Goal: Information Seeking & Learning: Learn about a topic

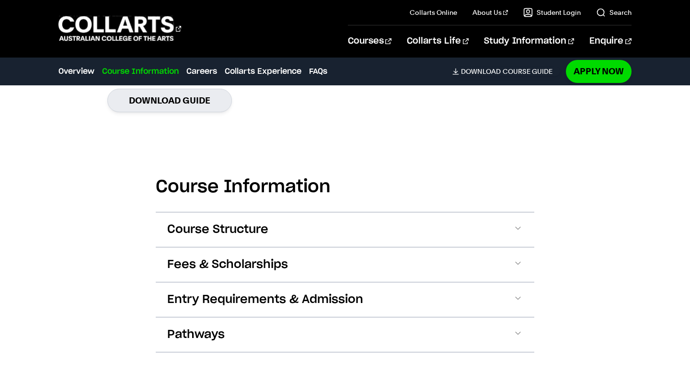
scroll to position [930, 0]
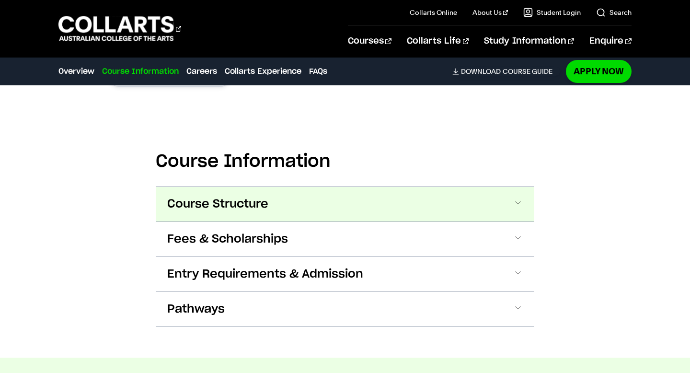
click at [193, 199] on button "Course Structure" at bounding box center [345, 204] width 379 height 34
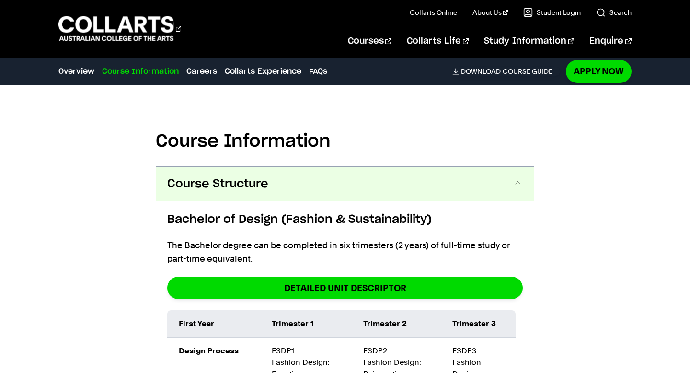
scroll to position [930, 0]
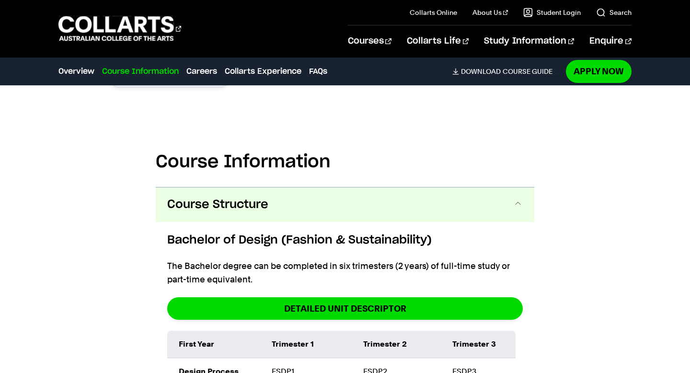
click at [237, 197] on span "Course Structure" at bounding box center [217, 204] width 101 height 15
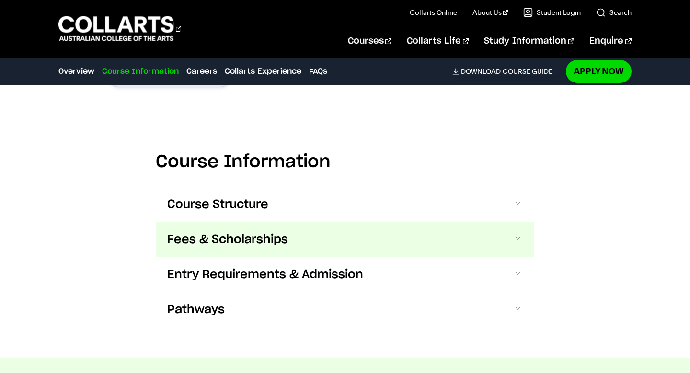
click at [236, 232] on span "Fees & Scholarships" at bounding box center [227, 239] width 121 height 15
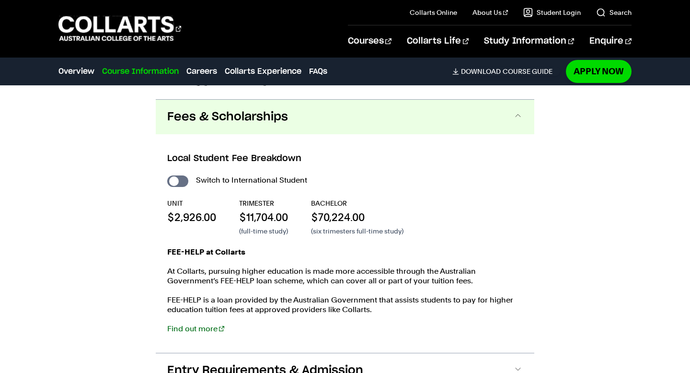
scroll to position [1043, 0]
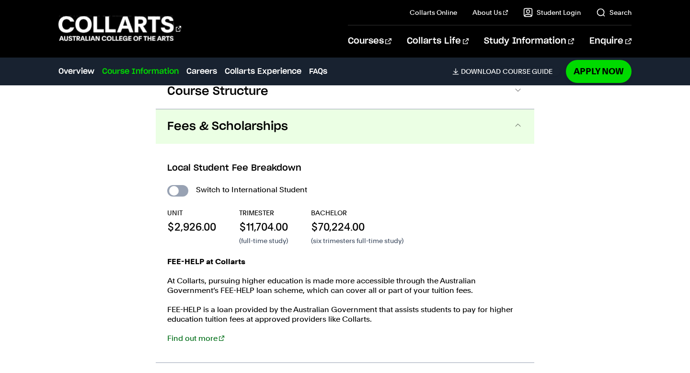
click at [176, 185] on input "International Student" at bounding box center [177, 190] width 21 height 11
checkbox input "true"
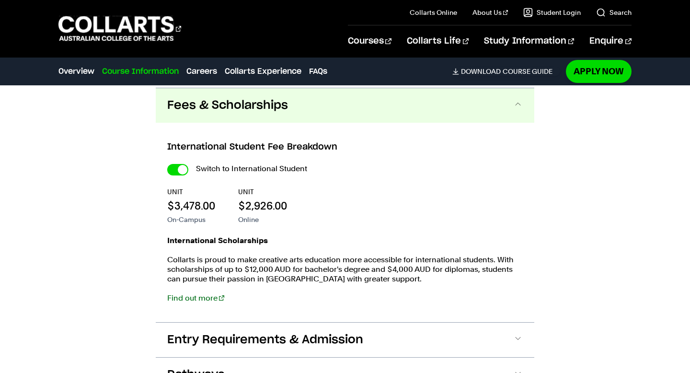
click at [176, 174] on div "Switch to International Student UNIT $3,478.00 On-Campus UNIT $2,926.00 Online …" at bounding box center [345, 237] width 356 height 150
click at [175, 168] on input "International Student" at bounding box center [177, 169] width 21 height 11
checkbox input "false"
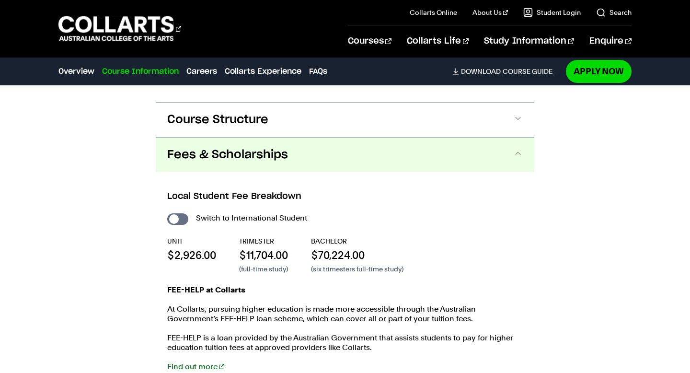
scroll to position [1008, 0]
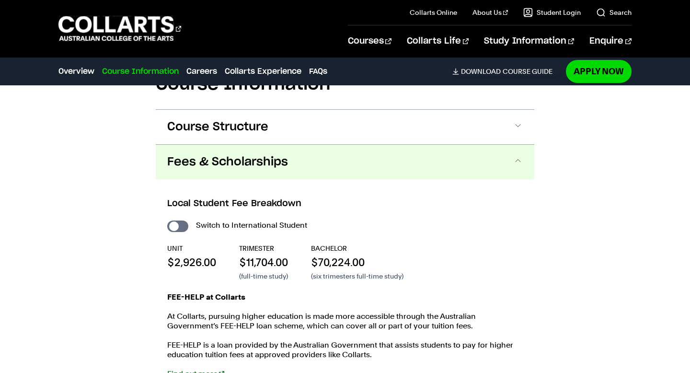
click at [189, 156] on span "Fees & Scholarships" at bounding box center [227, 161] width 121 height 15
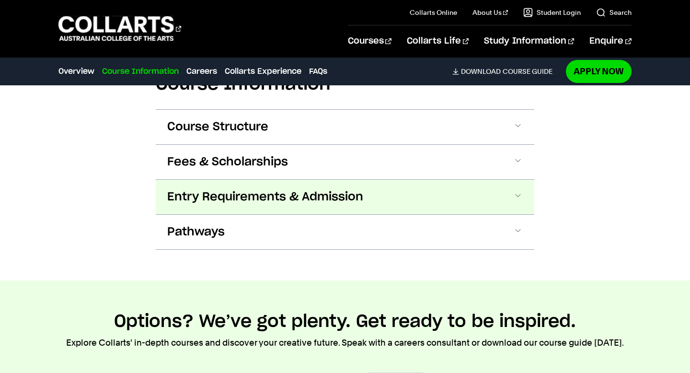
click at [183, 189] on span "Entry Requirements & Admission" at bounding box center [265, 196] width 196 height 15
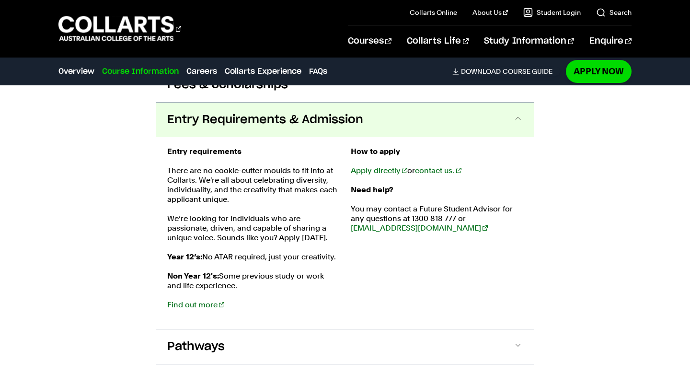
scroll to position [1088, 0]
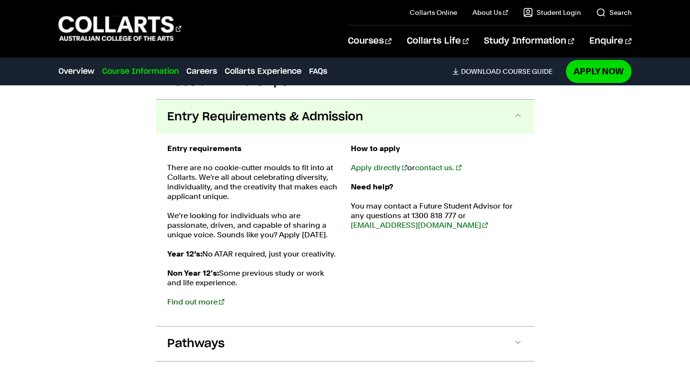
click at [200, 297] on link "Find out more" at bounding box center [195, 301] width 57 height 9
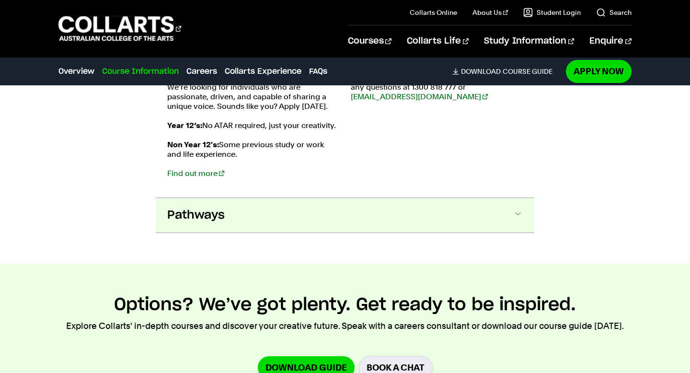
click at [182, 210] on button "Pathways" at bounding box center [345, 215] width 379 height 34
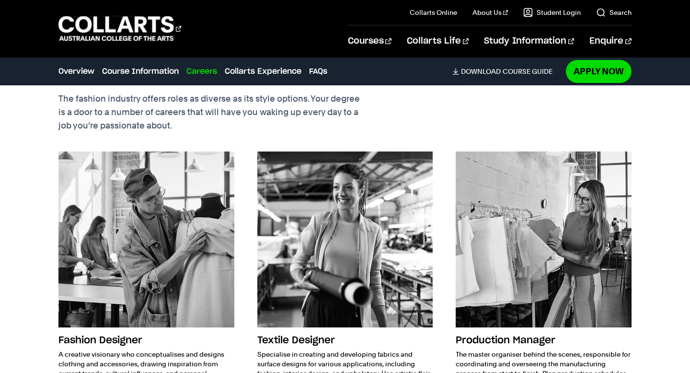
scroll to position [1865, 0]
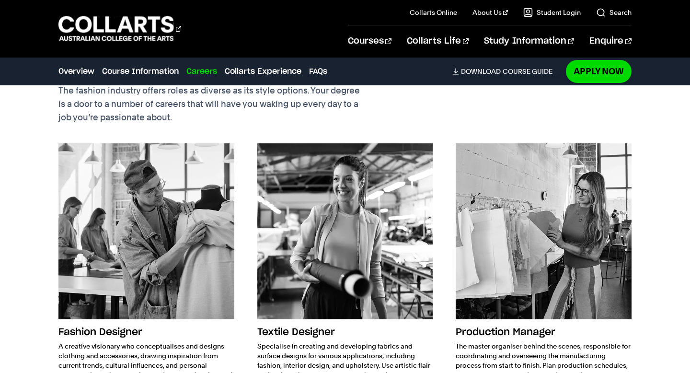
click at [247, 241] on div "Fashion Designer A creative visionary who conceptualises and designs clothing a…" at bounding box center [344, 291] width 573 height 297
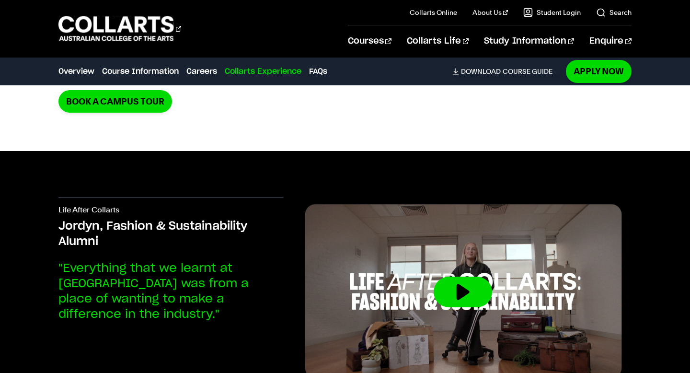
scroll to position [2982, 0]
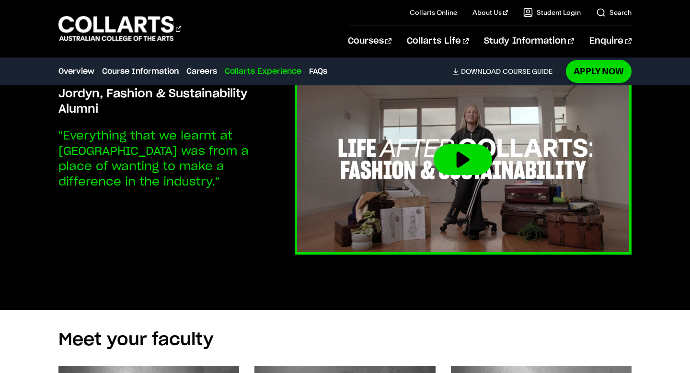
click at [353, 201] on img at bounding box center [463, 160] width 370 height 208
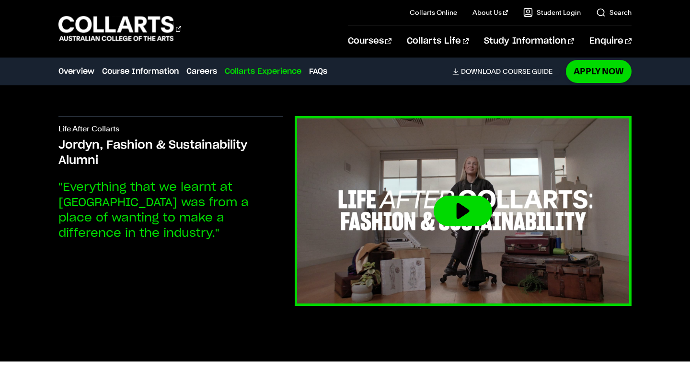
scroll to position [2929, 0]
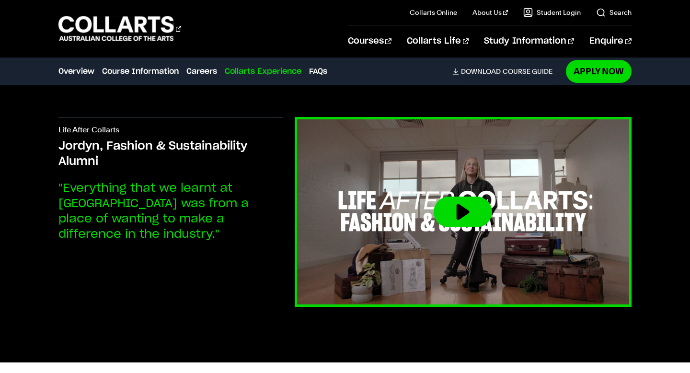
click at [396, 212] on img at bounding box center [463, 212] width 370 height 208
click at [437, 197] on button at bounding box center [463, 211] width 58 height 31
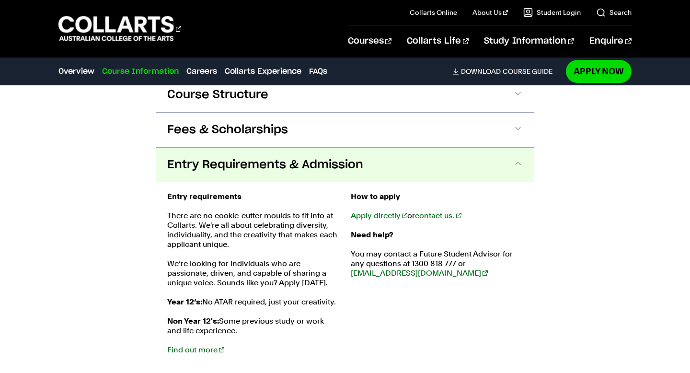
scroll to position [1037, 0]
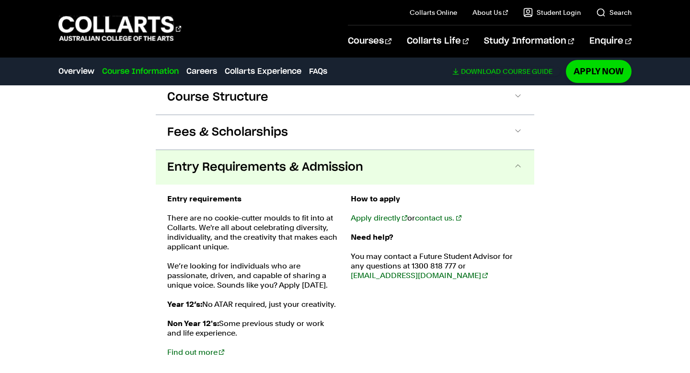
click at [506, 71] on link "Download Course Guide" at bounding box center [506, 71] width 108 height 9
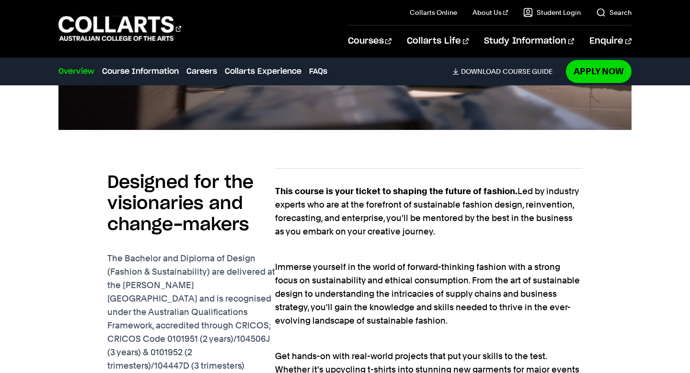
scroll to position [0, 0]
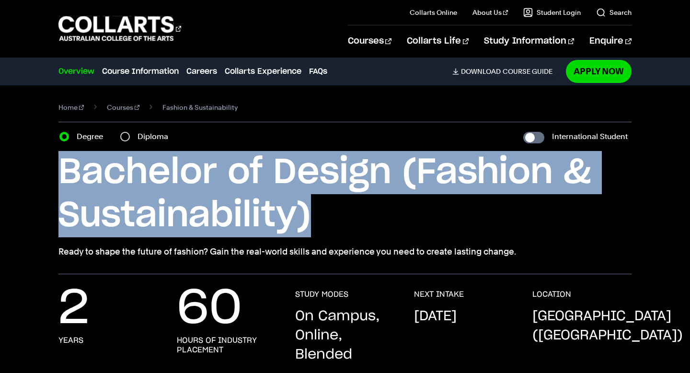
drag, startPoint x: 66, startPoint y: 162, endPoint x: 318, endPoint y: 200, distance: 255.3
click at [318, 200] on h1 "Bachelor of Design (Fashion & Sustainability)" at bounding box center [344, 194] width 573 height 86
copy h1 "Bachelor of Design (Fashion & Sustainability)"
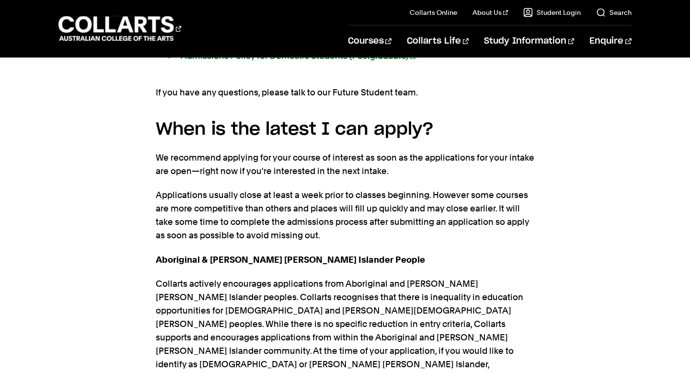
scroll to position [1691, 0]
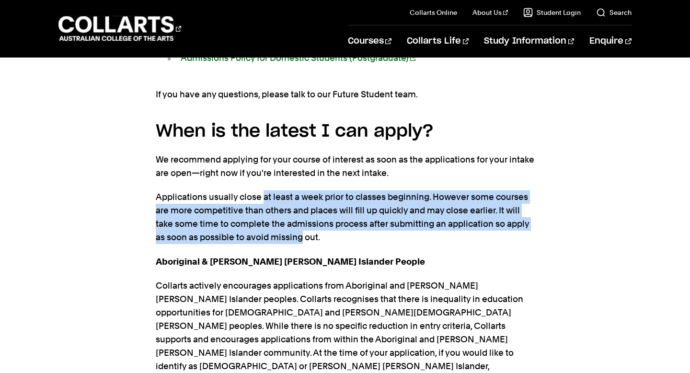
drag, startPoint x: 263, startPoint y: 153, endPoint x: 300, endPoint y: 197, distance: 58.1
click at [300, 197] on p "Applications usually close at least a week prior to classes beginning. However …" at bounding box center [345, 217] width 379 height 54
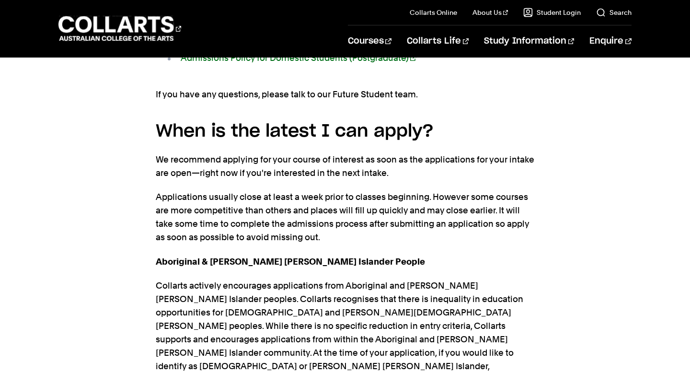
click at [323, 190] on p "Applications usually close at least a week prior to classes beginning. However …" at bounding box center [345, 217] width 379 height 54
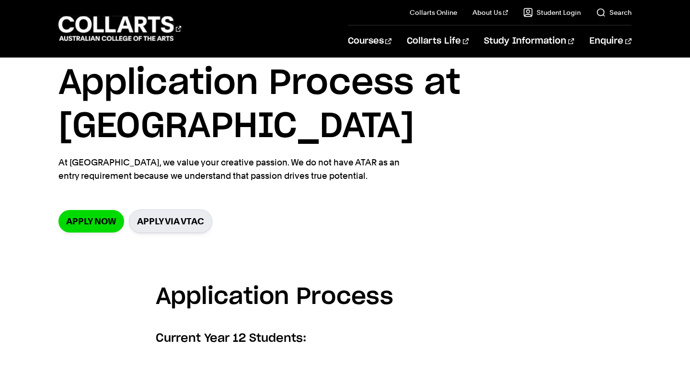
scroll to position [0, 0]
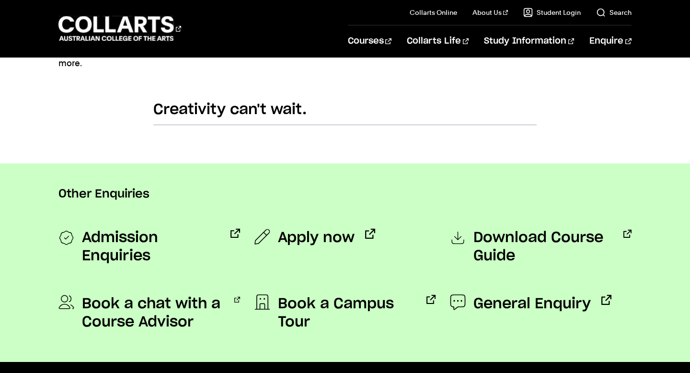
scroll to position [636, 0]
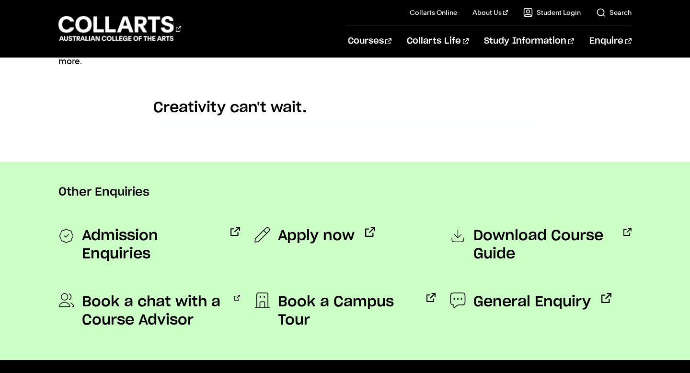
click at [226, 203] on div "Other Enquiries" at bounding box center [344, 186] width 573 height 50
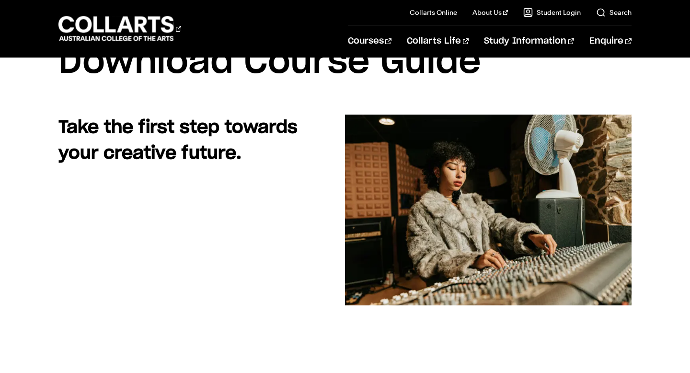
scroll to position [0, 0]
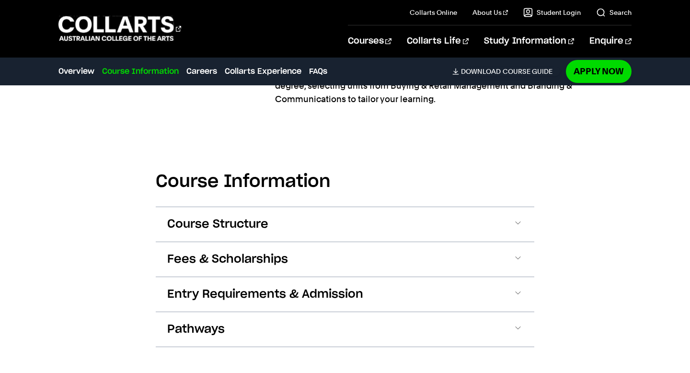
scroll to position [990, 0]
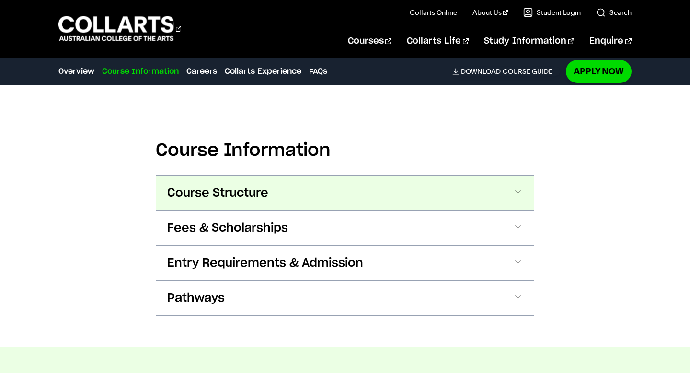
click at [206, 188] on span "Course Structure" at bounding box center [217, 192] width 101 height 15
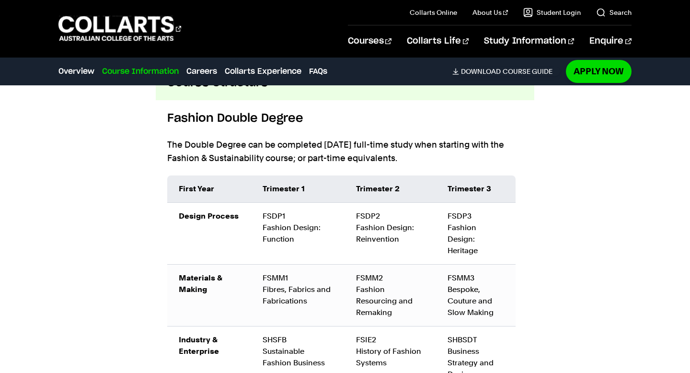
scroll to position [1106, 0]
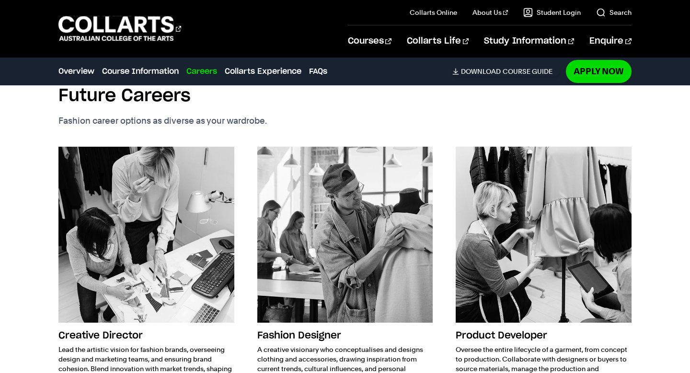
scroll to position [2400, 0]
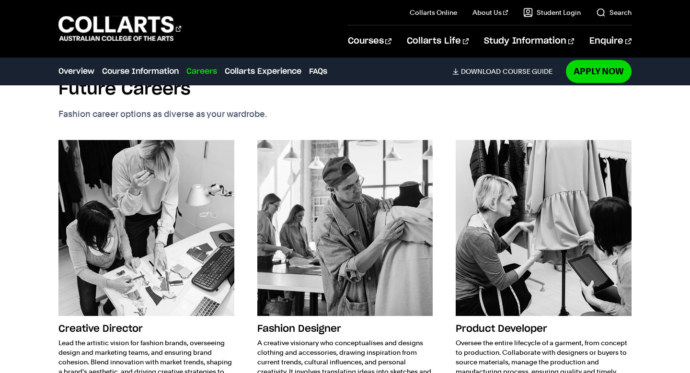
click at [55, 242] on div "Fashion Future Careers Fashion career options as diverse as your wardrobe. Crea…" at bounding box center [345, 253] width 690 height 445
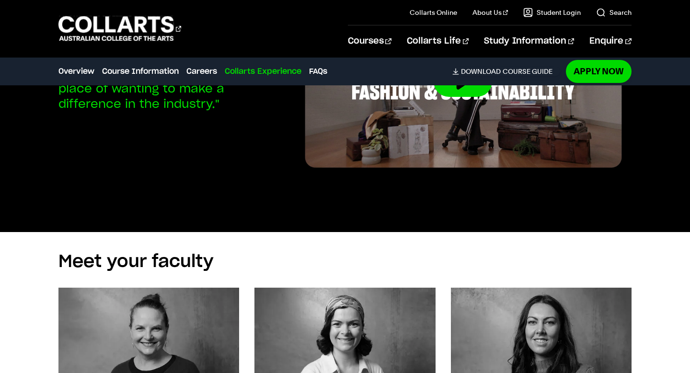
scroll to position [3443, 0]
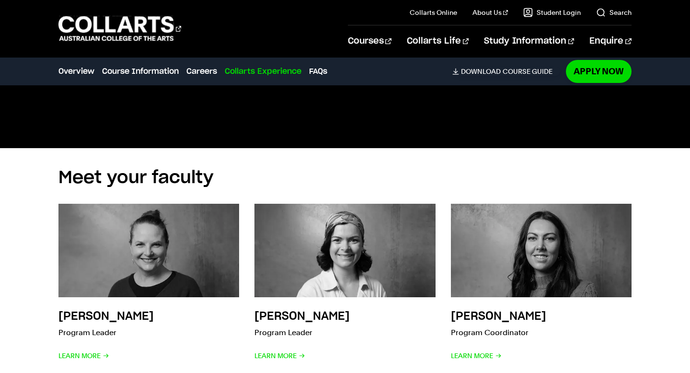
click at [40, 232] on div "Meet your faculty Debbie Pratt Program Leader Learn More Meg Parry Program Lead…" at bounding box center [345, 359] width 690 height 423
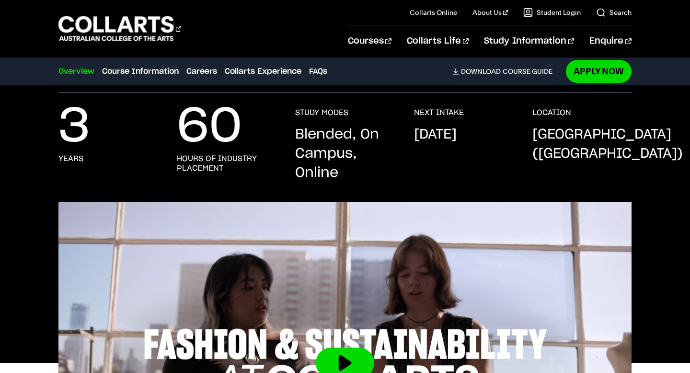
scroll to position [0, 0]
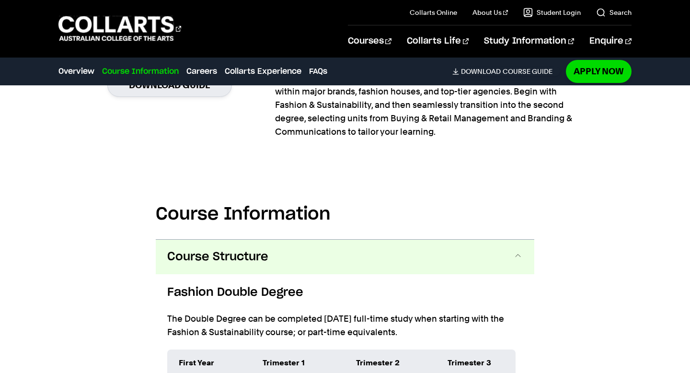
click at [307, 257] on button "Course Structure" at bounding box center [345, 257] width 379 height 34
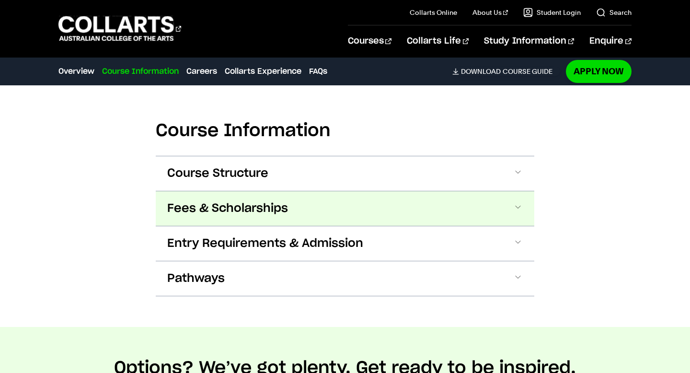
click at [306, 218] on button "Fees & Scholarships" at bounding box center [345, 208] width 379 height 34
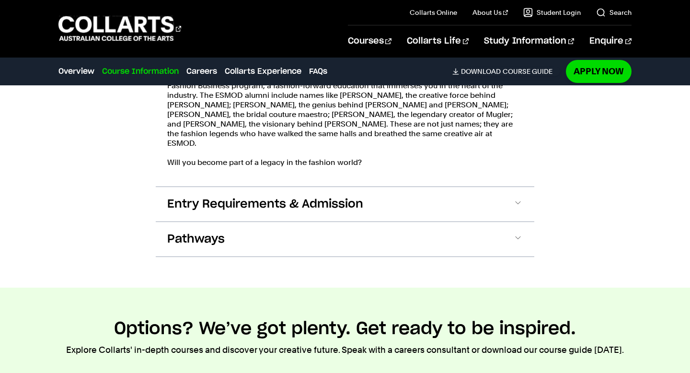
scroll to position [1435, 0]
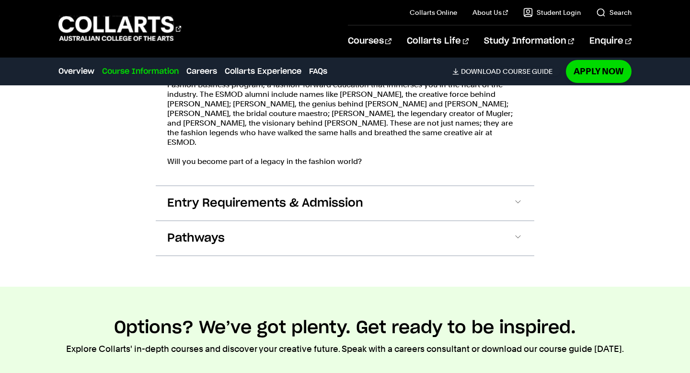
click at [415, 220] on div "Pathways Opportunities and experiences. Everything you need to know in one pack…" at bounding box center [345, 237] width 379 height 35
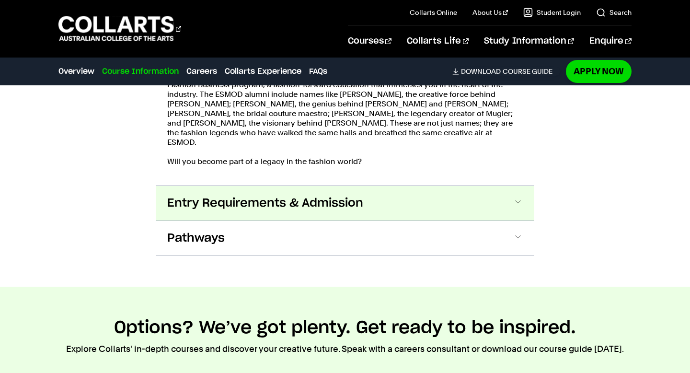
click at [413, 186] on button "Entry Requirements & Admission" at bounding box center [345, 203] width 379 height 34
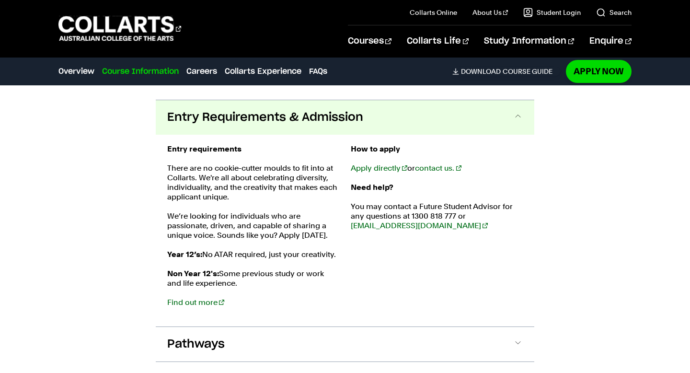
scroll to position [1525, 0]
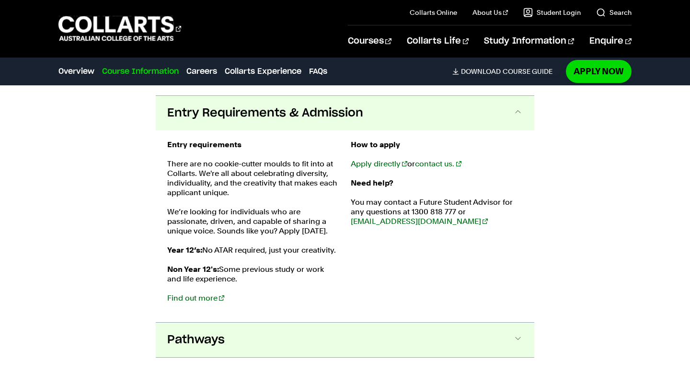
click at [374, 335] on button "Pathways" at bounding box center [345, 339] width 379 height 34
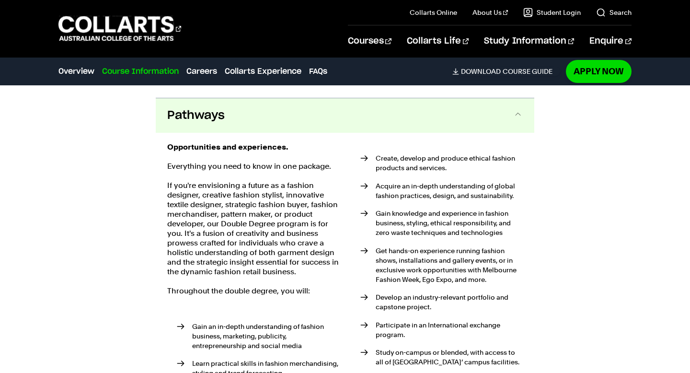
scroll to position [1752, 0]
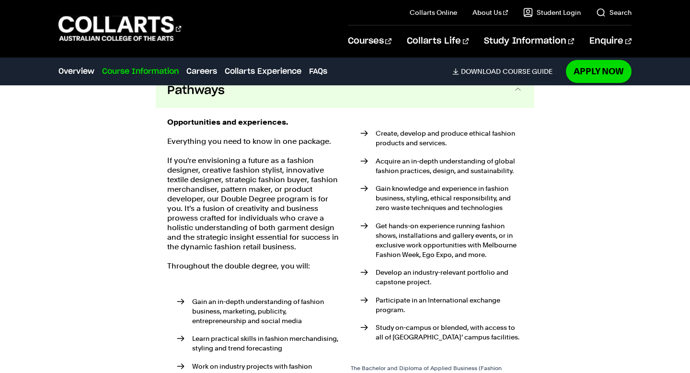
scroll to position [1788, 0]
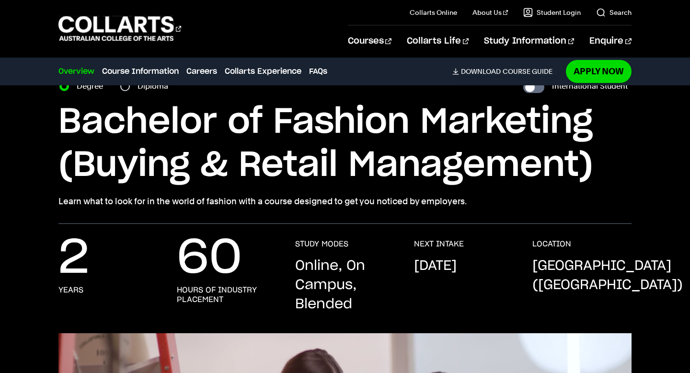
scroll to position [75, 0]
